Goal: Task Accomplishment & Management: Use online tool/utility

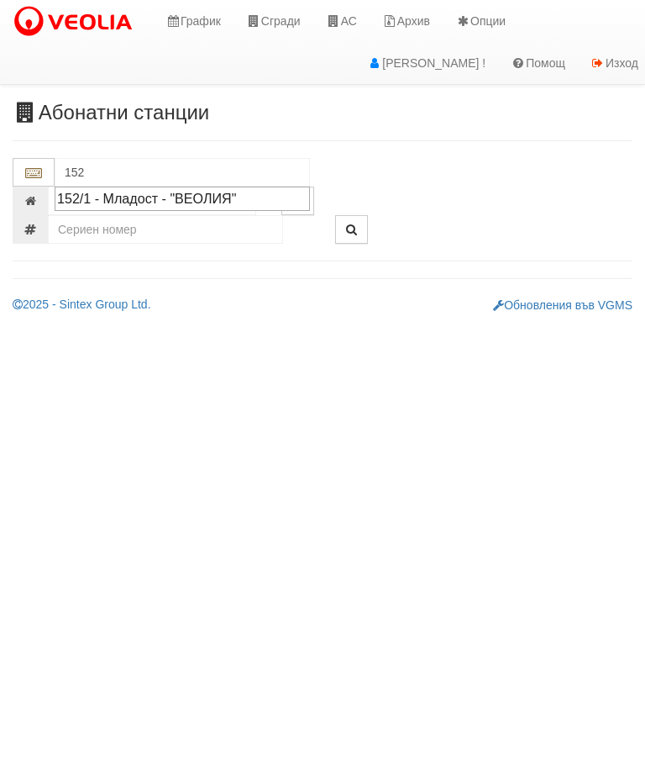
click at [204, 190] on div "152/1 - Младост - "ВЕОЛИЯ"" at bounding box center [182, 198] width 250 height 19
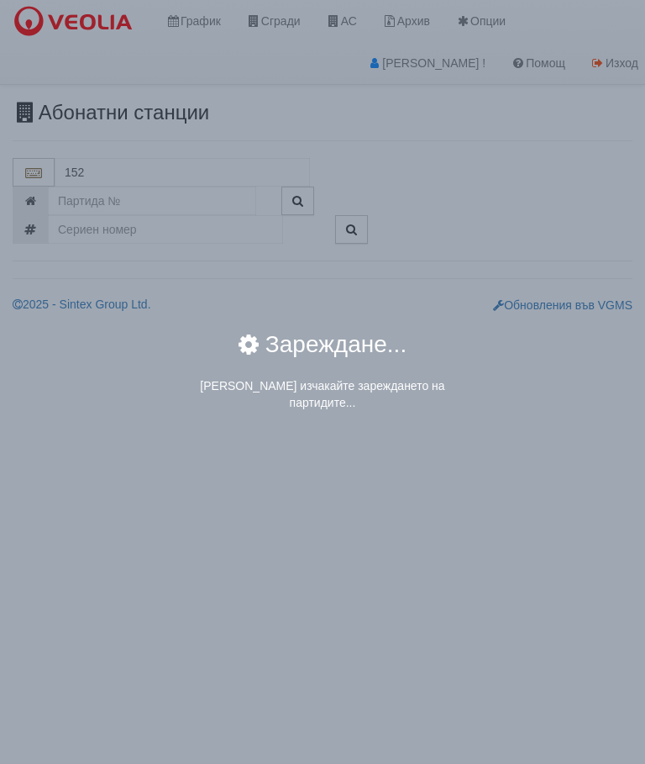
type input "152/1 - Младост - "ВЕОЛИЯ""
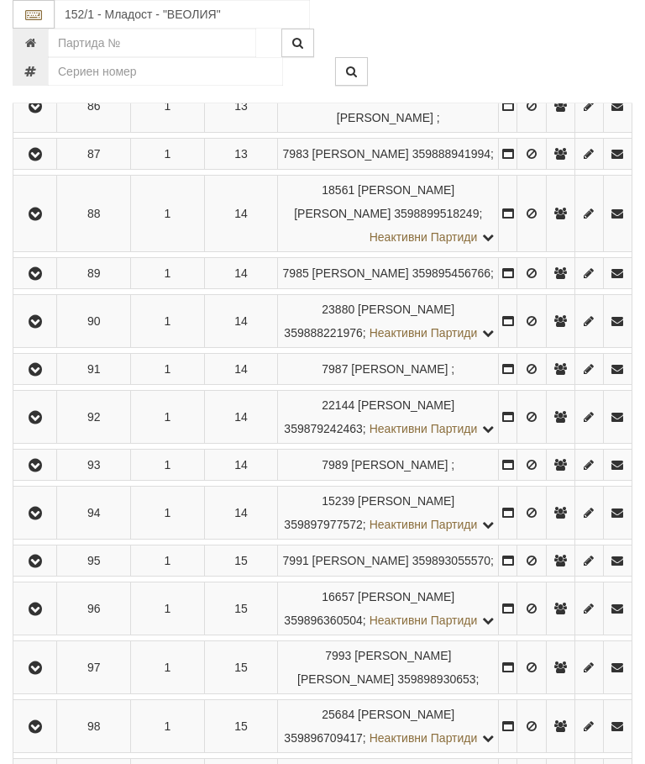
scroll to position [4664, 0]
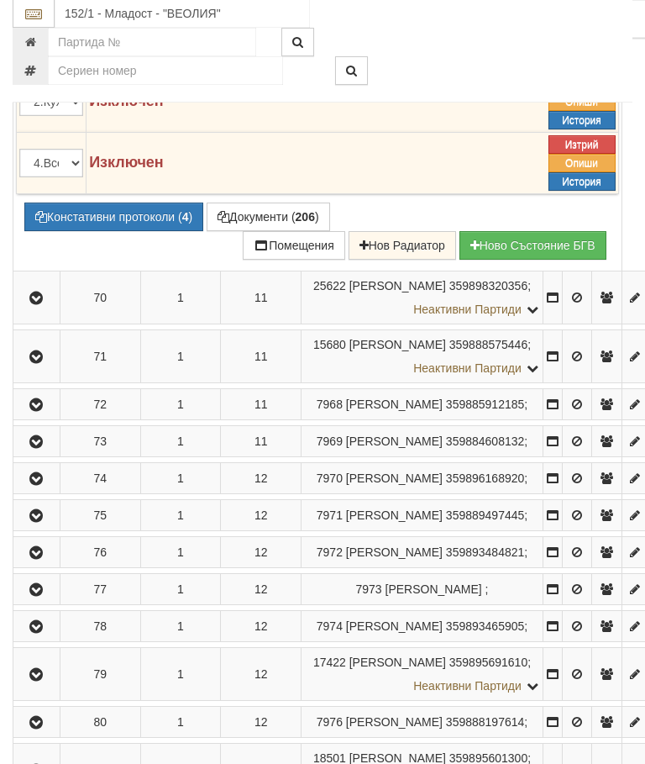
scroll to position [4123, 0]
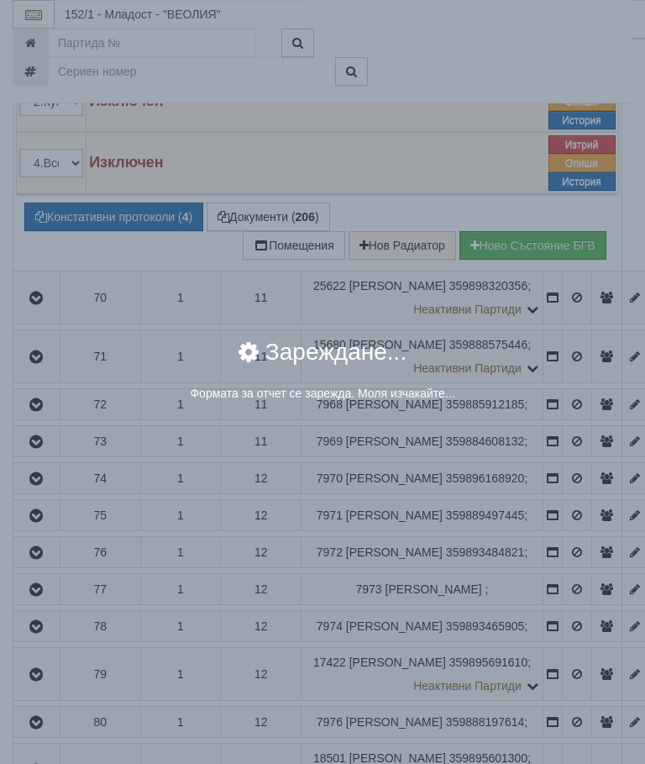
select select "8cc75930-9bfd-e511-80be-8d5a1dced85a"
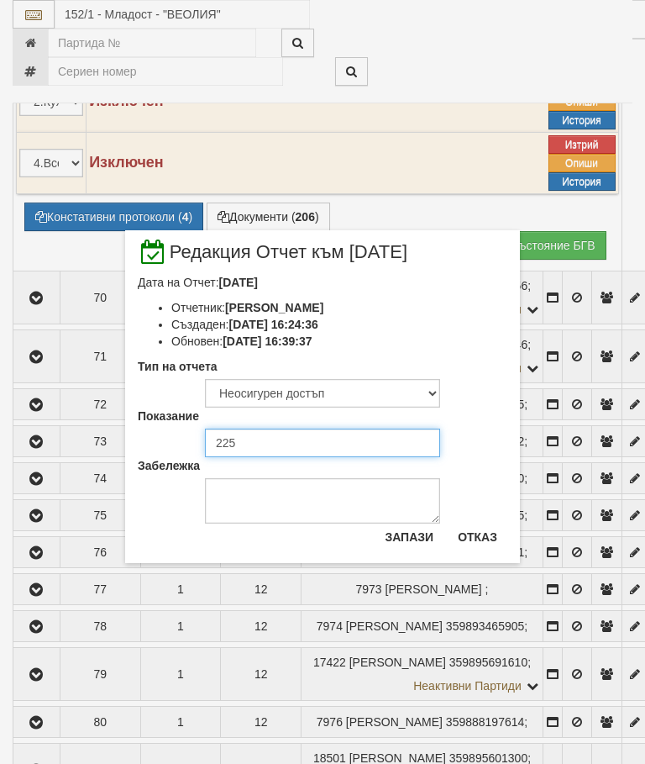
click at [236, 439] on input "225" at bounding box center [322, 442] width 235 height 29
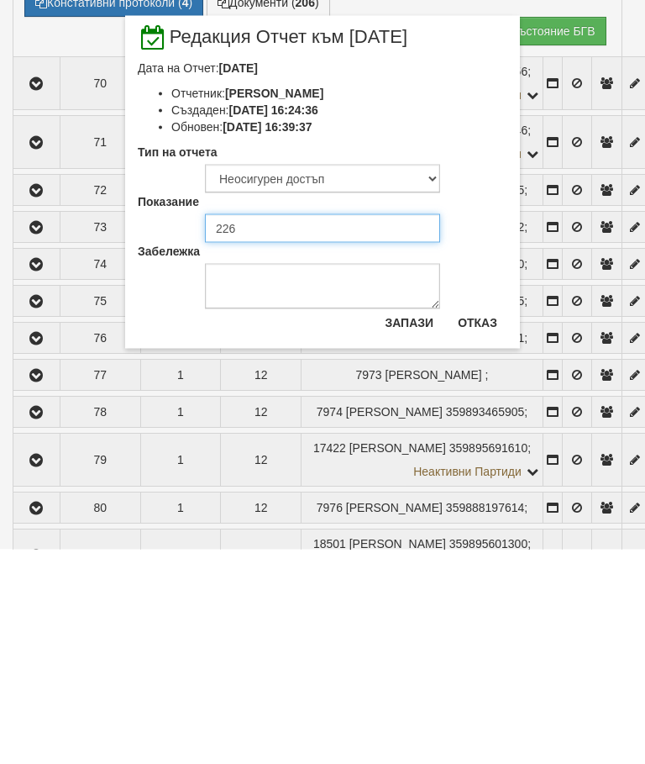
type input "226"
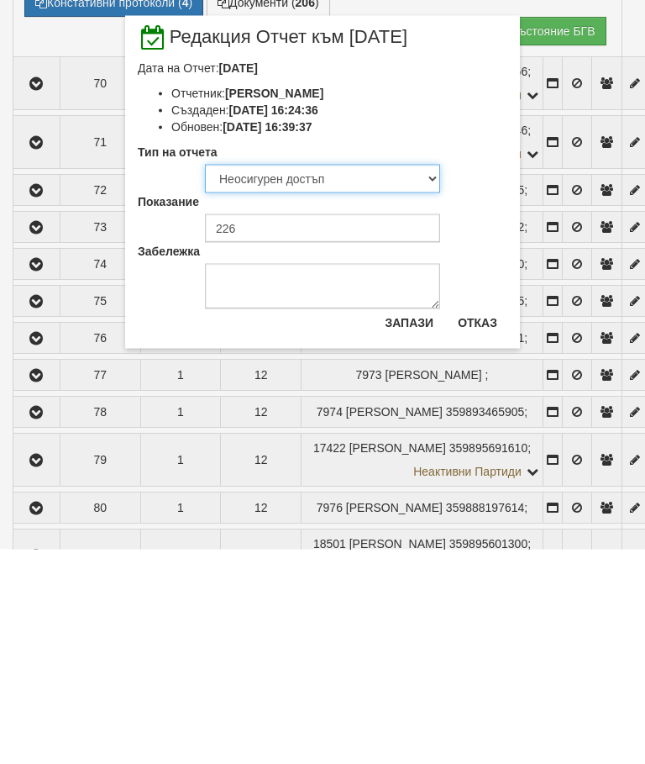
click at [318, 379] on select "Визуален Телефон Бележка Неосигурен достъп Самоотчет Служебно Дистанционен" at bounding box center [322, 393] width 235 height 29
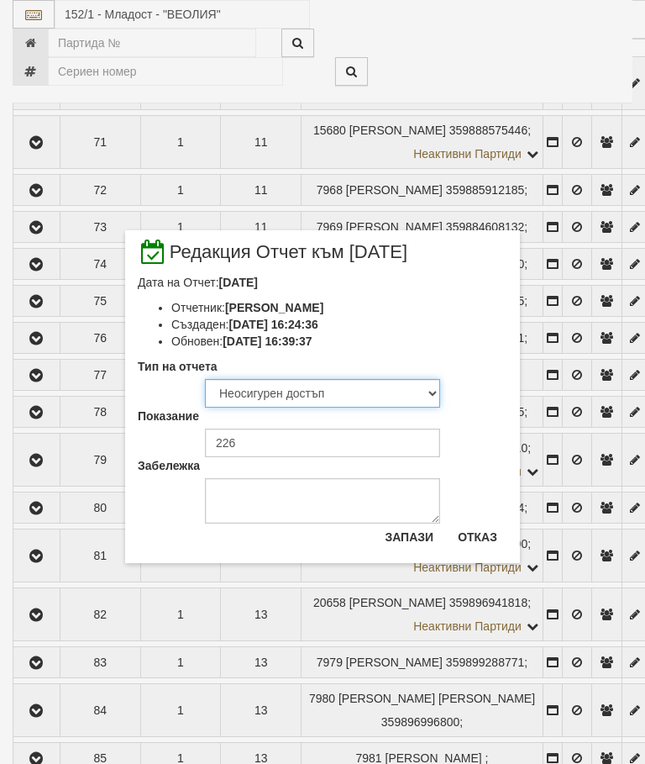
select select "8ac75930-9bfd-e511-80be-8d5a1dced85a"
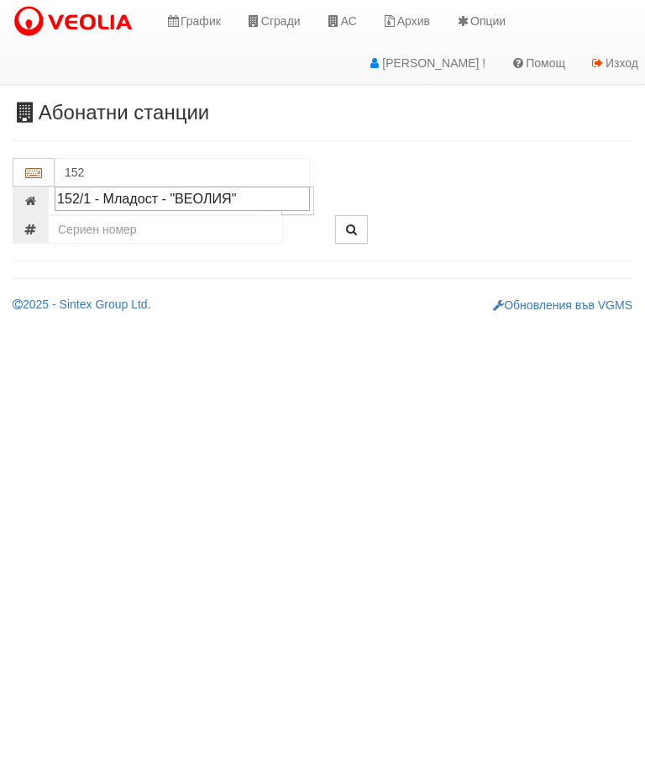
click at [197, 197] on div "152/1 - Младост - "ВЕОЛИЯ"" at bounding box center [182, 198] width 250 height 19
type input "152/1 - Младост - "ВЕОЛИЯ""
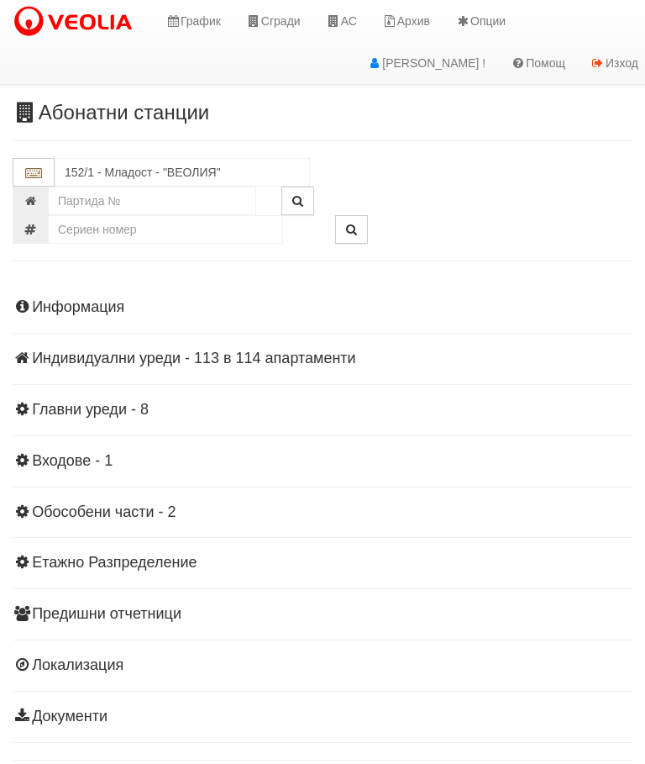
click at [242, 346] on div "Информация Параметри Брой Апартаменти: 114 Ползватели 08/2025 52 % 0 % 205" at bounding box center [323, 510] width 620 height 464
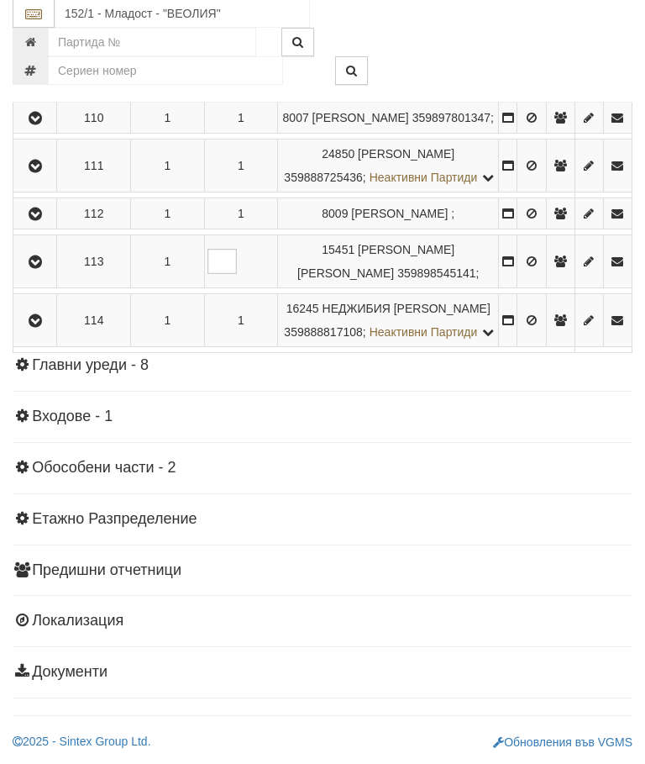
scroll to position [6039, 0]
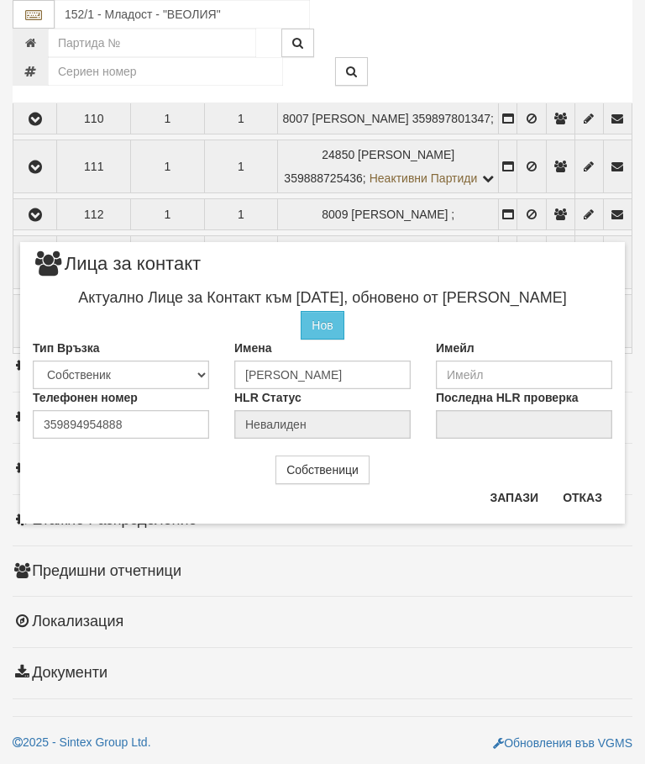
click at [603, 488] on button "Отказ" at bounding box center [583, 497] width 60 height 27
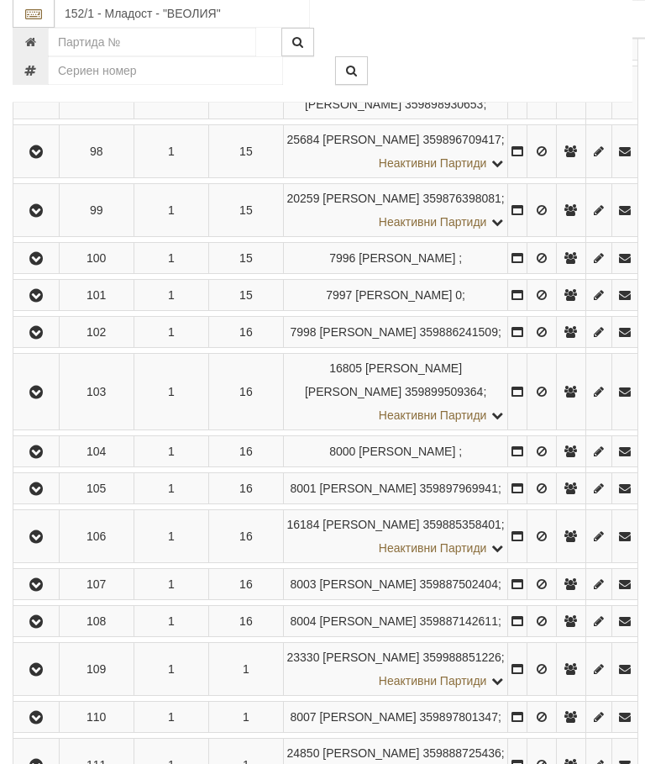
scroll to position [5639, 0]
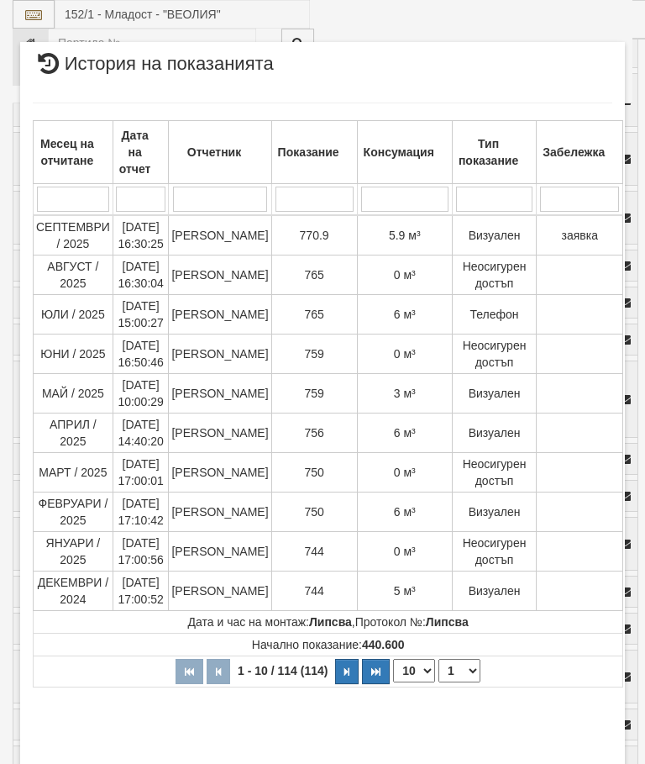
select select "10"
select select "1"
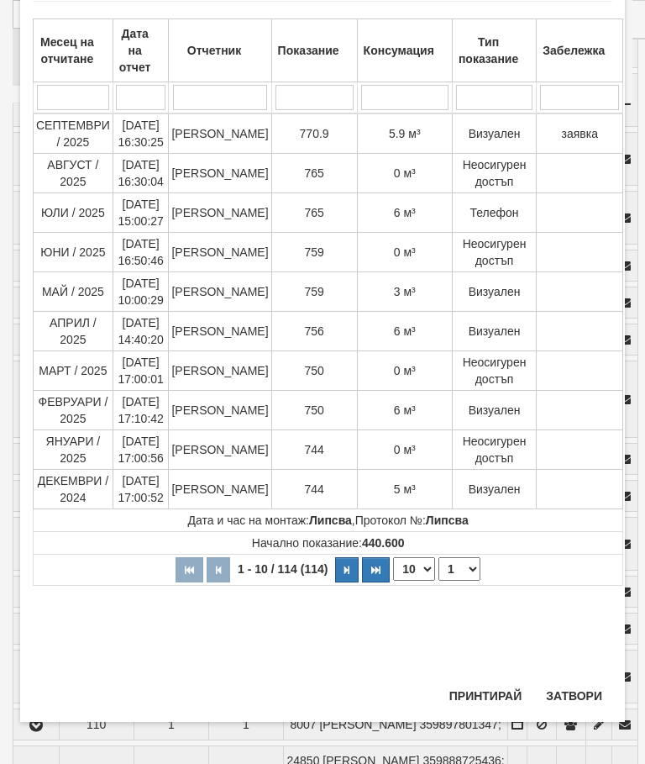
scroll to position [1080, 0]
click at [565, 693] on button "Затвори" at bounding box center [574, 695] width 76 height 27
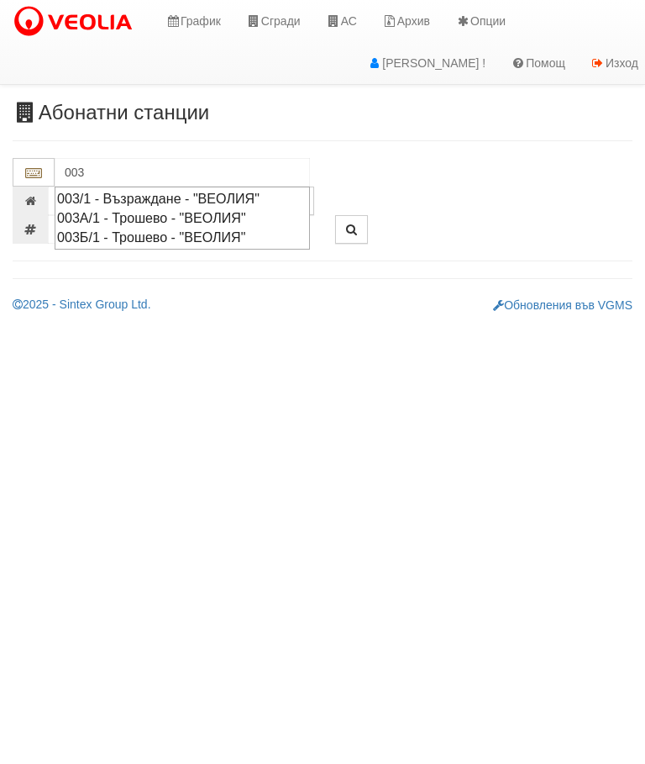
click at [156, 193] on div "003/1 - Възраждане - "ВЕОЛИЯ"" at bounding box center [182, 198] width 250 height 19
type input "003/1 - Възраждане - "ВЕОЛИЯ""
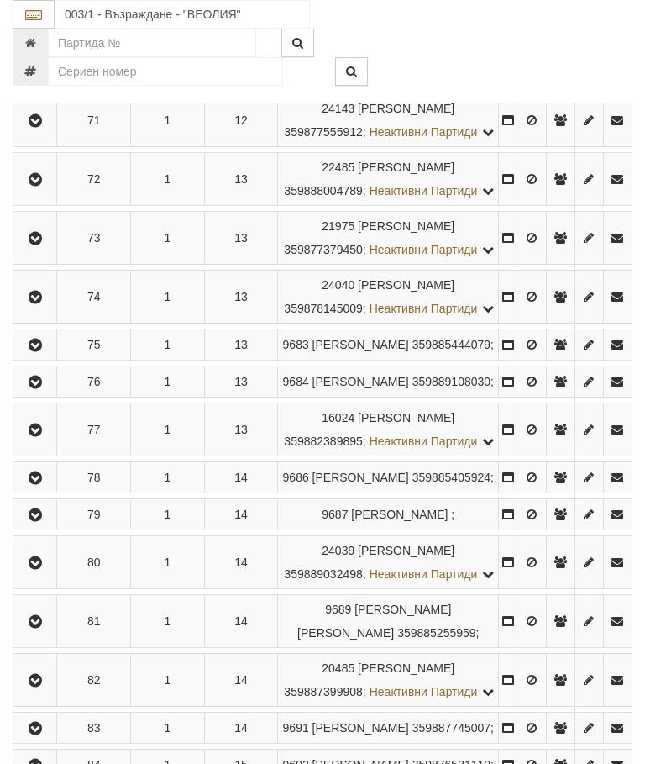
scroll to position [4236, 0]
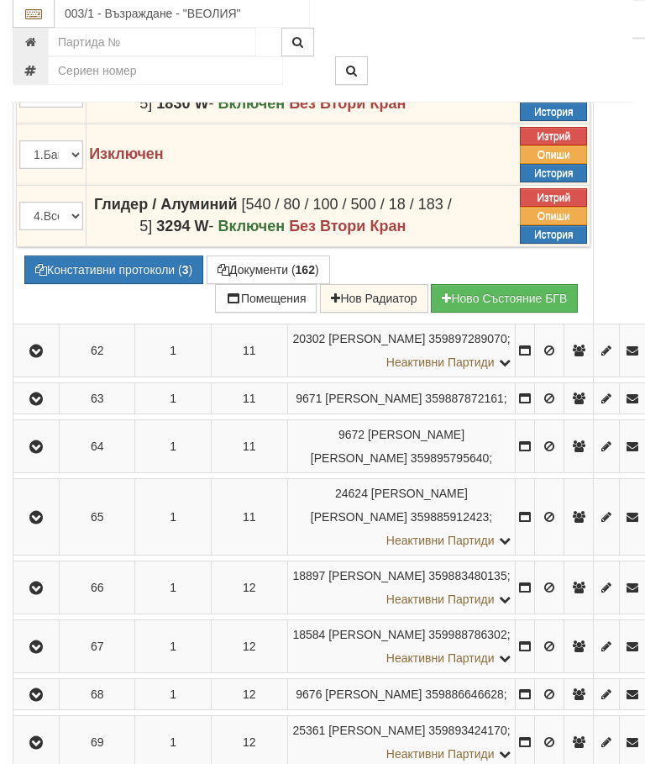
scroll to position [3855, 0]
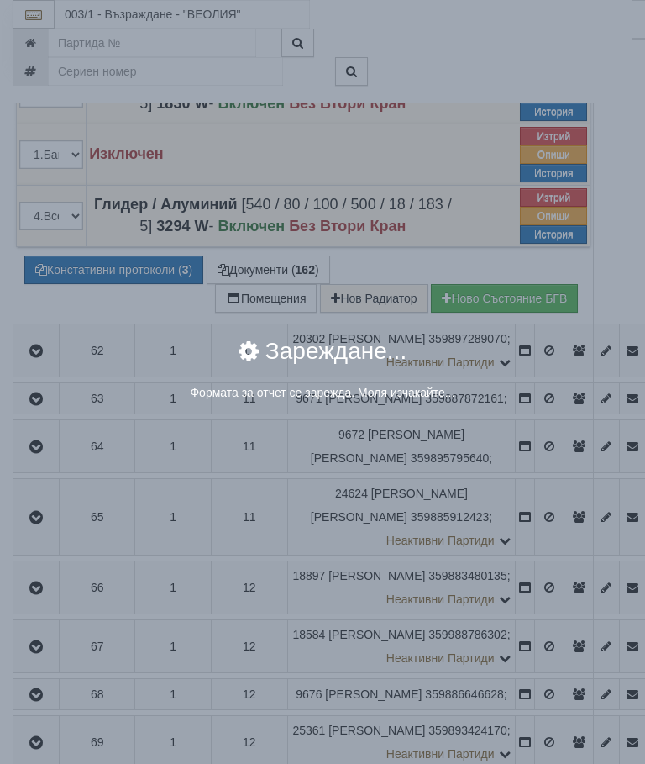
select select "8cc75930-9bfd-e511-80be-8d5a1dced85a"
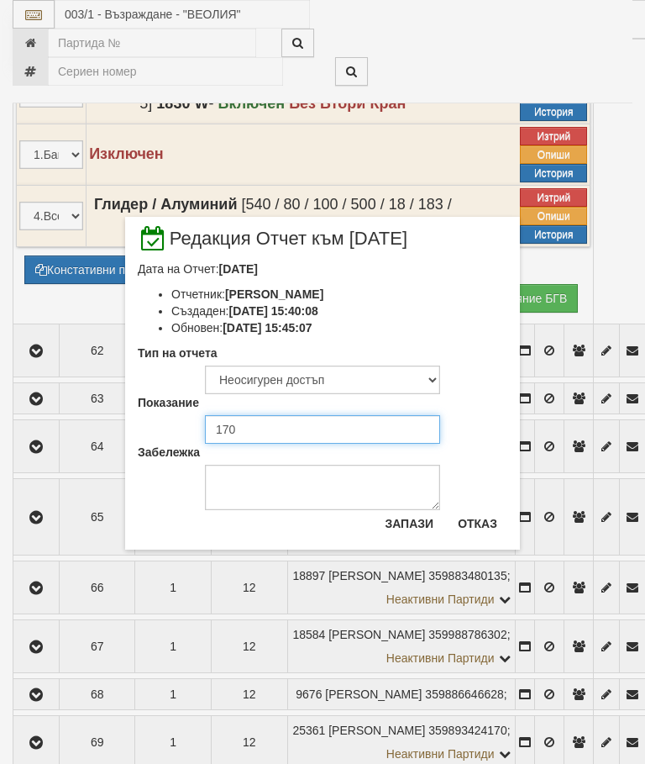
click at [249, 423] on input "170" at bounding box center [322, 429] width 235 height 29
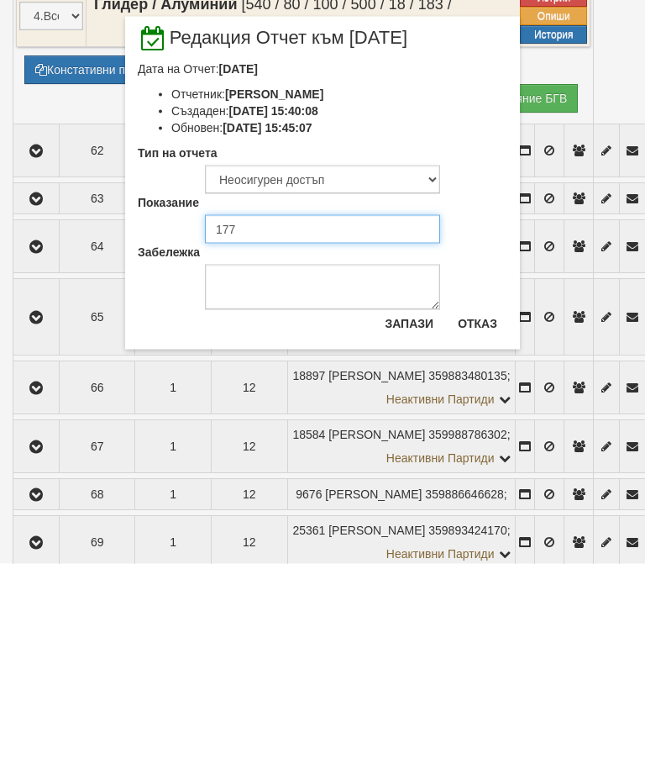
type input "177"
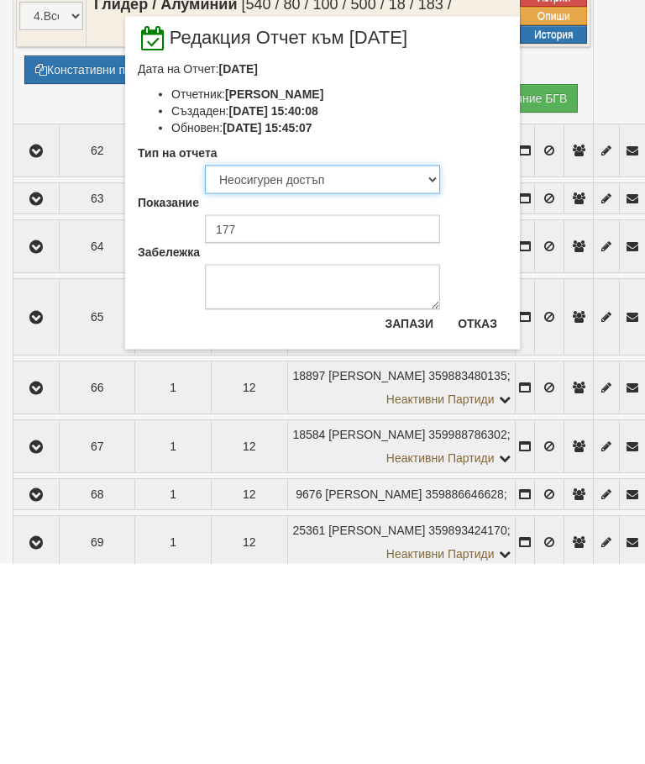
click at [328, 365] on select "Визуален Телефон Бележка Неосигурен достъп Самоотчет Служебно Дистанционен" at bounding box center [322, 379] width 235 height 29
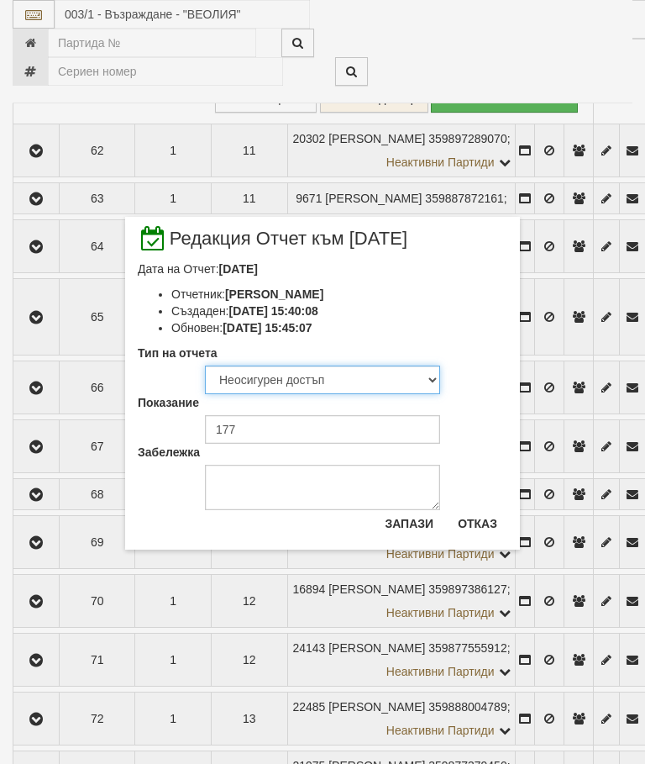
select select "8ac75930-9bfd-e511-80be-8d5a1dced85a"
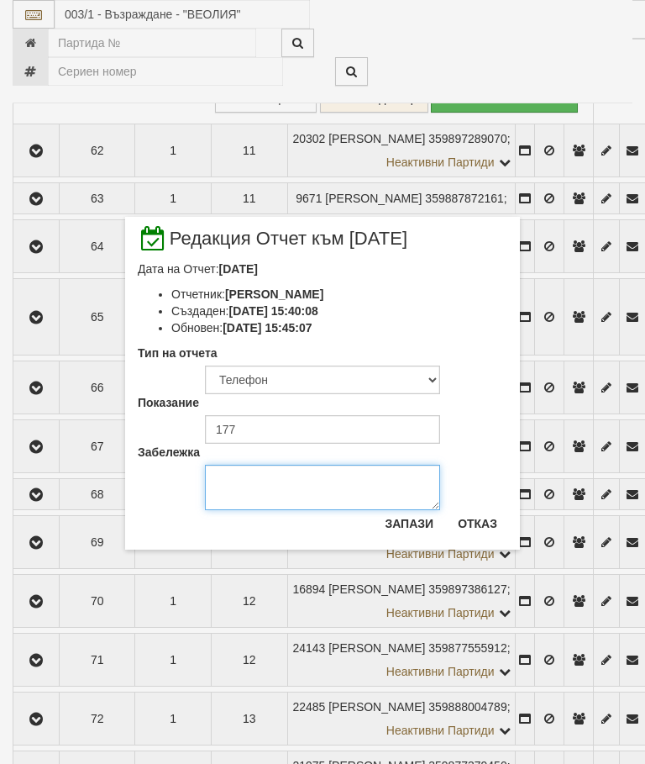
click at [245, 487] on textarea "Забележка" at bounding box center [322, 487] width 235 height 45
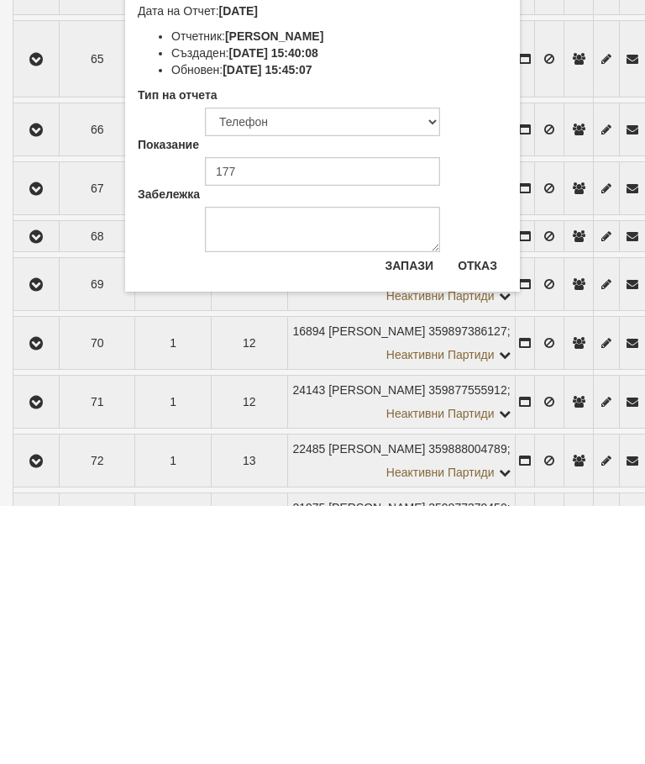
click at [487, 510] on button "Отказ" at bounding box center [478, 523] width 60 height 27
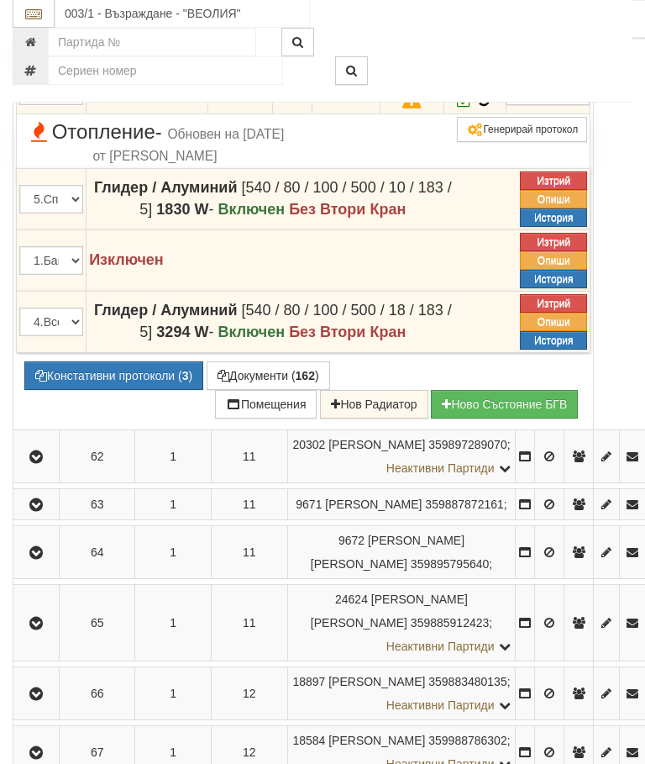
scroll to position [3749, 0]
click at [471, 108] on icon at bounding box center [464, 100] width 14 height 14
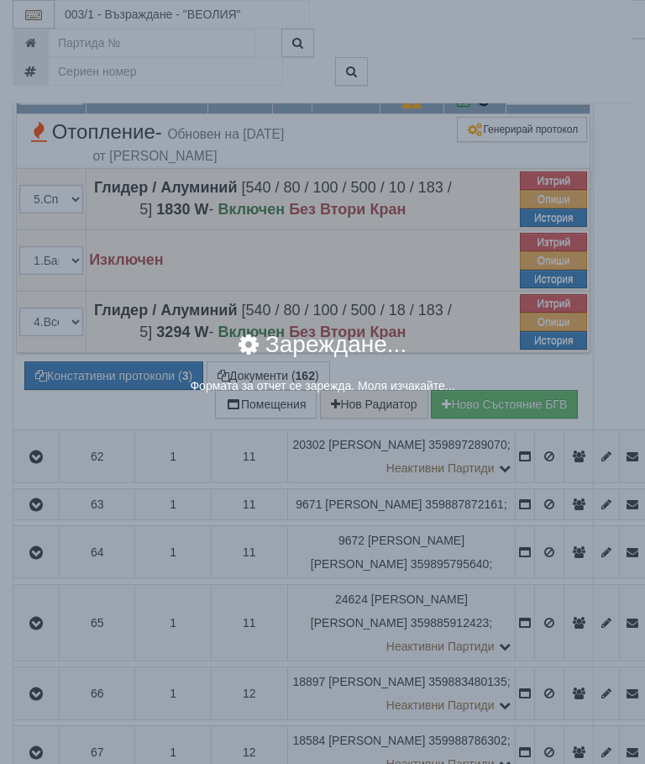
select select "8cc75930-9bfd-e511-80be-8d5a1dced85a"
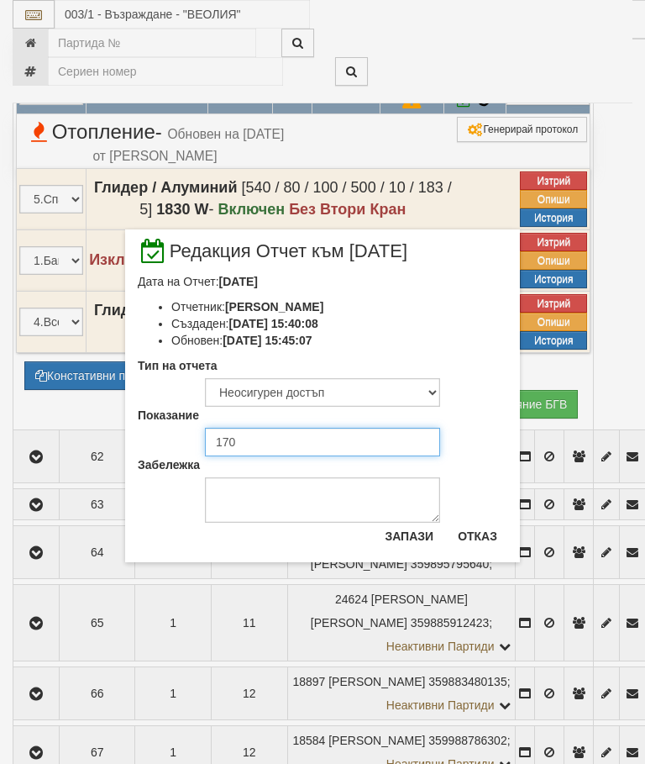
click at [246, 439] on input "170" at bounding box center [322, 442] width 235 height 29
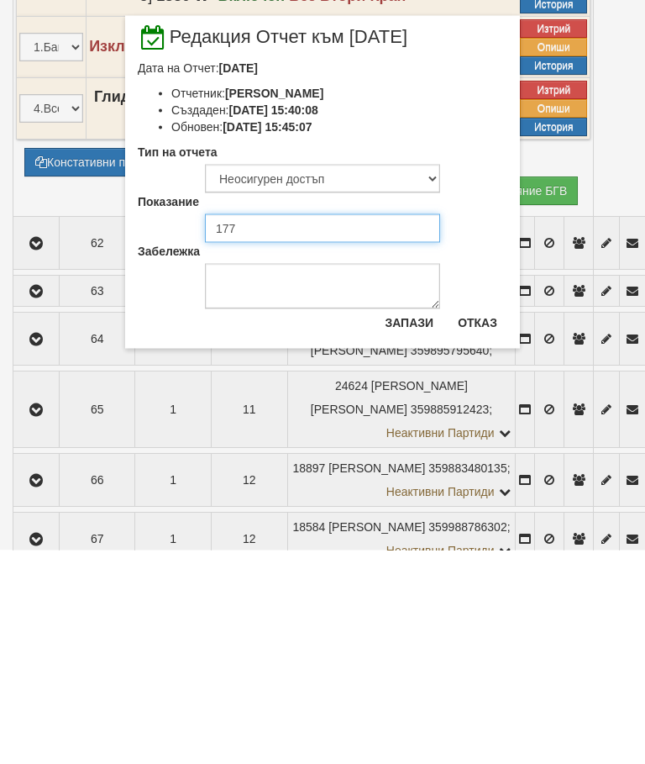
type input "177"
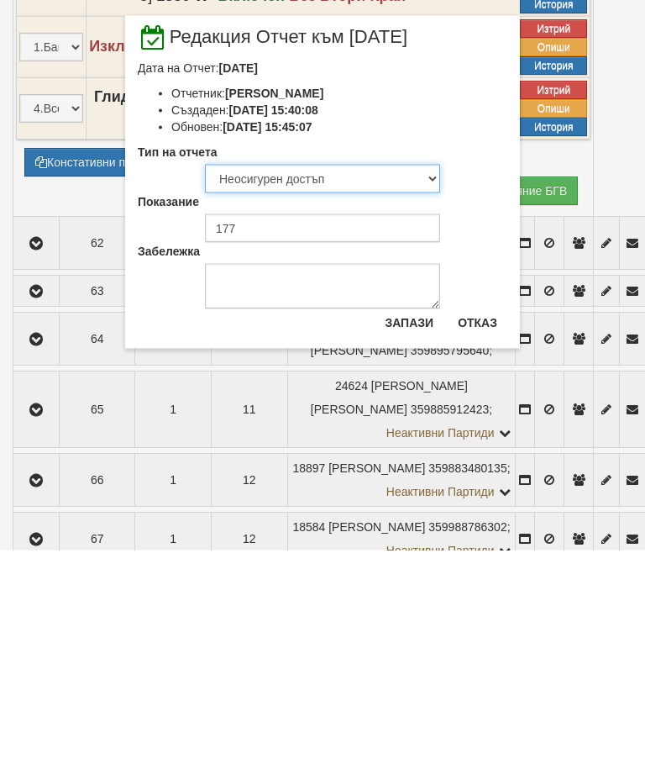
click at [296, 378] on select "Визуален Телефон Бележка Неосигурен достъп Самоотчет Служебно Дистанционен" at bounding box center [322, 392] width 235 height 29
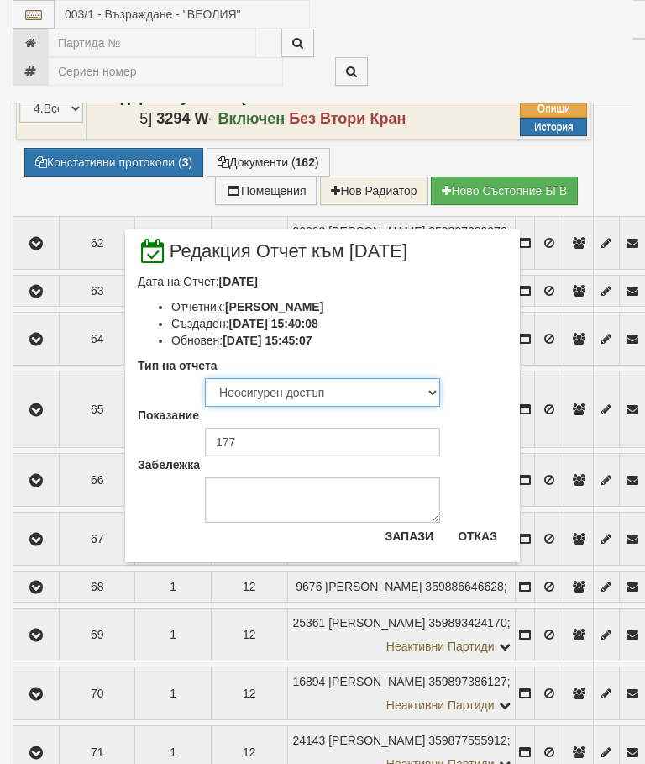
select select "8ac75930-9bfd-e511-80be-8d5a1dced85a"
click at [412, 537] on button "Запази" at bounding box center [409, 536] width 69 height 27
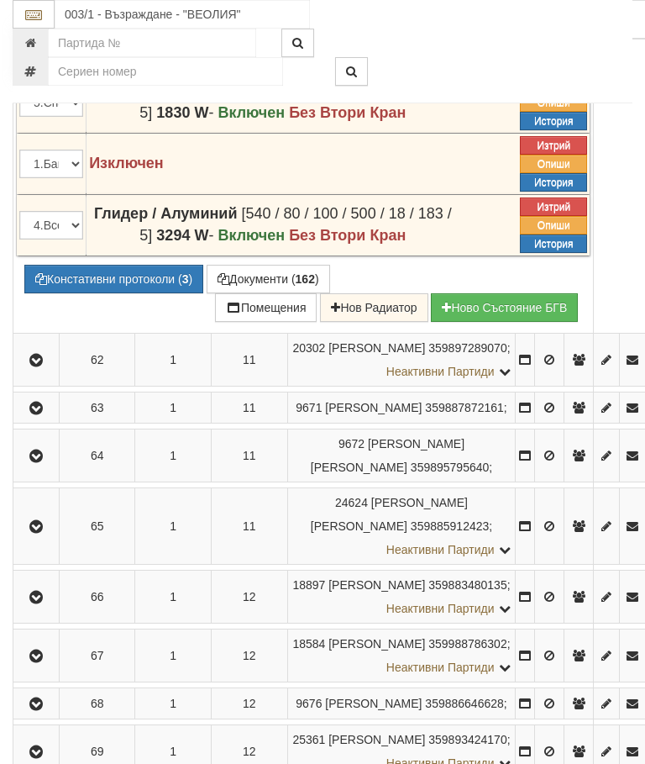
scroll to position [3847, 0]
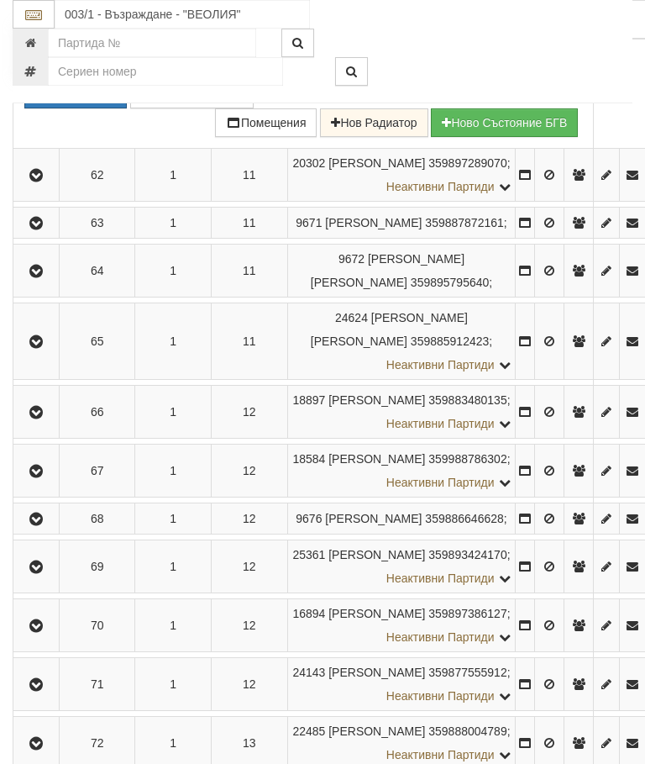
click at [136, 244] on td "Записите се зареждат..." at bounding box center [303, 241] width 580 height 6
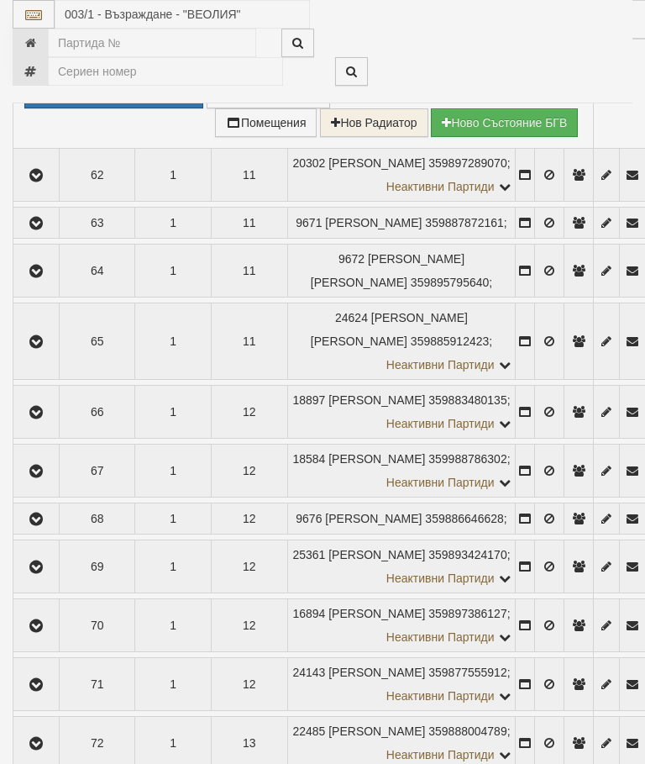
select select "10"
select select "1"
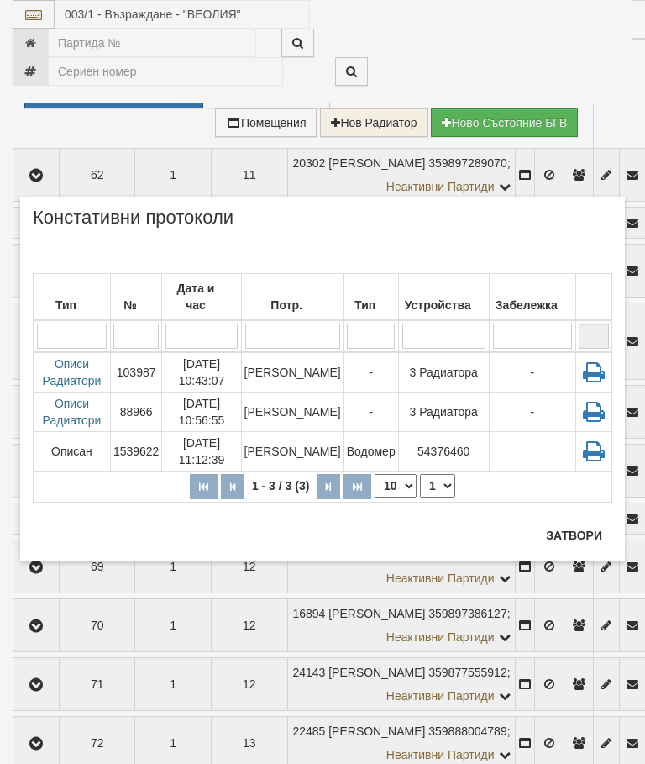
click at [297, 432] on td "Георги Запрянов" at bounding box center [292, 451] width 102 height 39
click at [586, 527] on button "Затвори" at bounding box center [574, 535] width 76 height 27
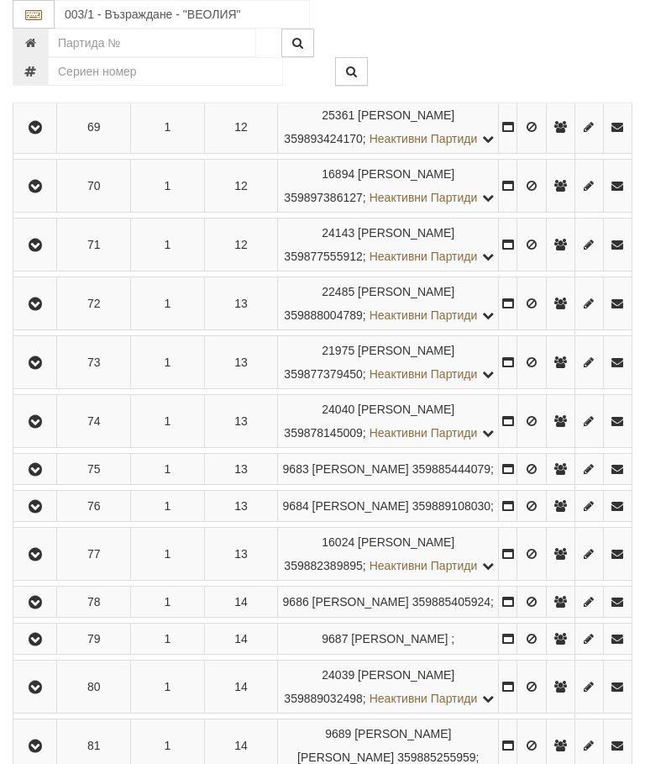
scroll to position [4074, 0]
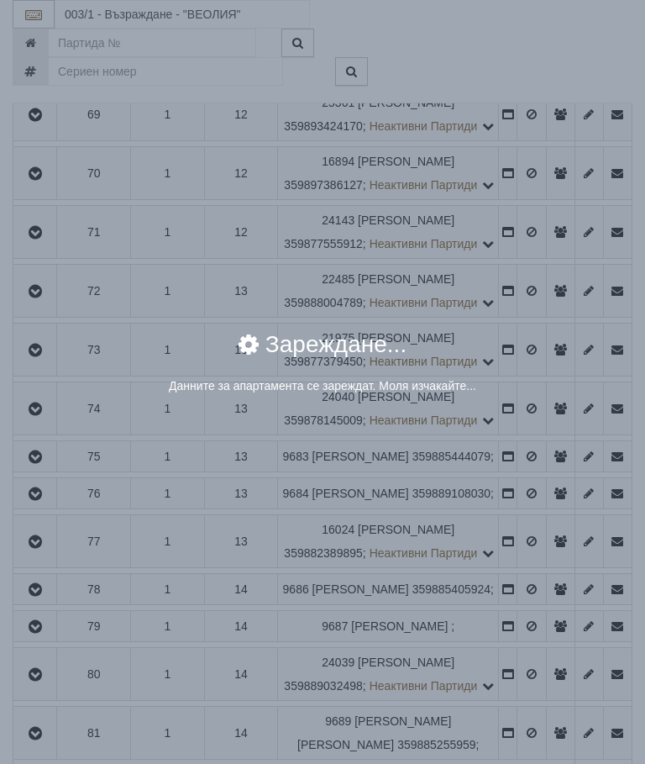
click at [534, 698] on div "× Зареждане... Данните за апартамента се зареждат. Моля изчакайте..." at bounding box center [322, 382] width 645 height 764
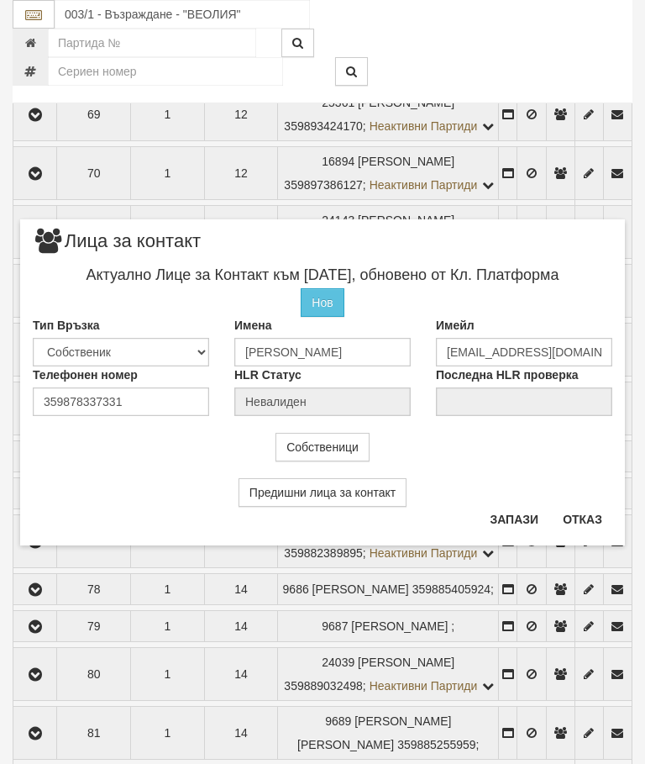
click at [586, 519] on button "Отказ" at bounding box center [583, 519] width 60 height 27
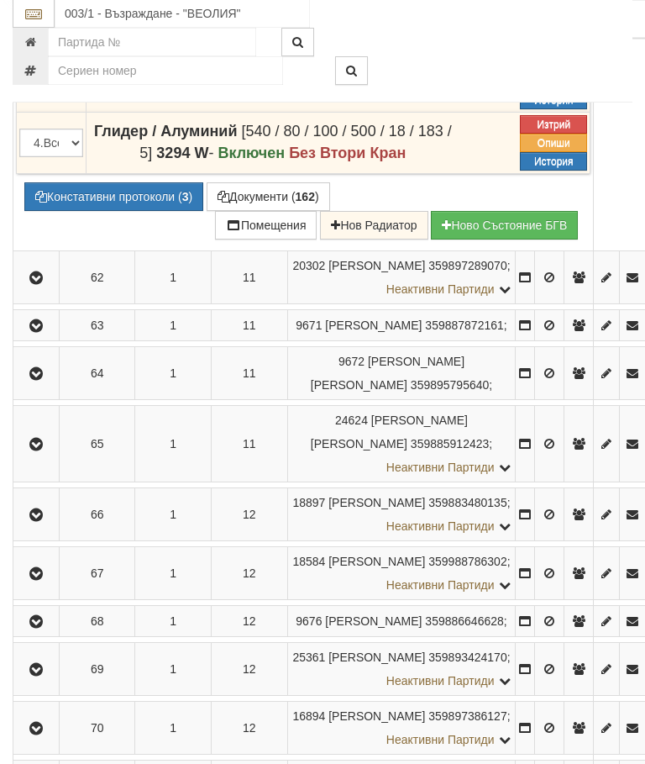
scroll to position [3928, 0]
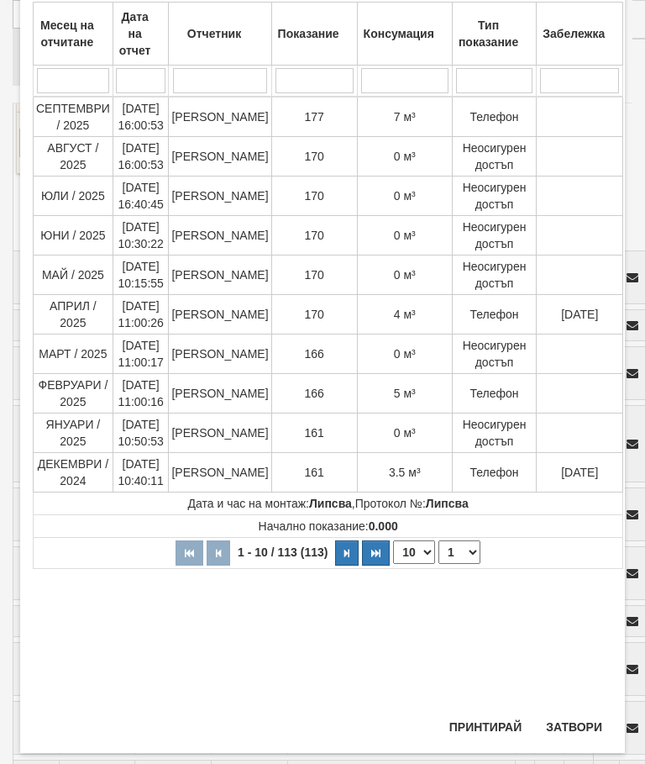
scroll to position [122, 0]
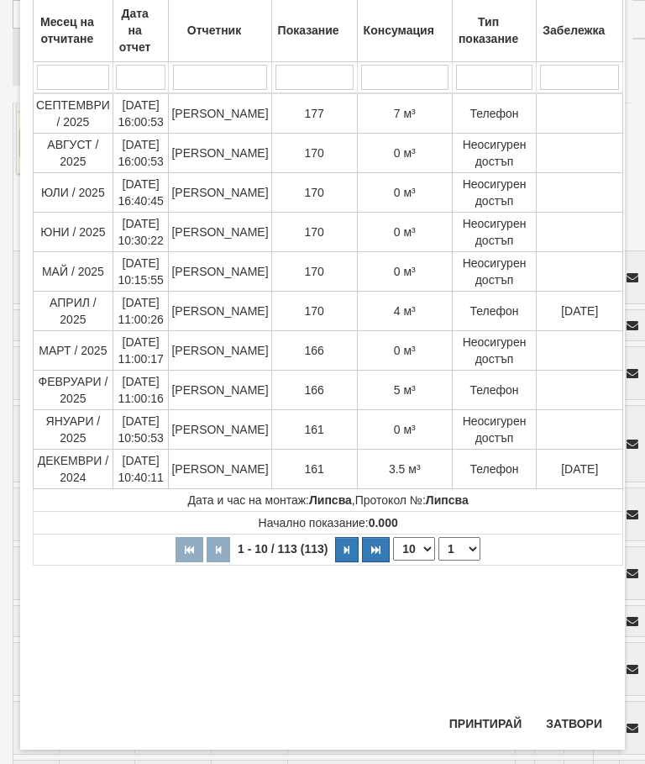
click at [574, 716] on button "Затвори" at bounding box center [574, 723] width 76 height 27
